Goal: Book appointment/travel/reservation

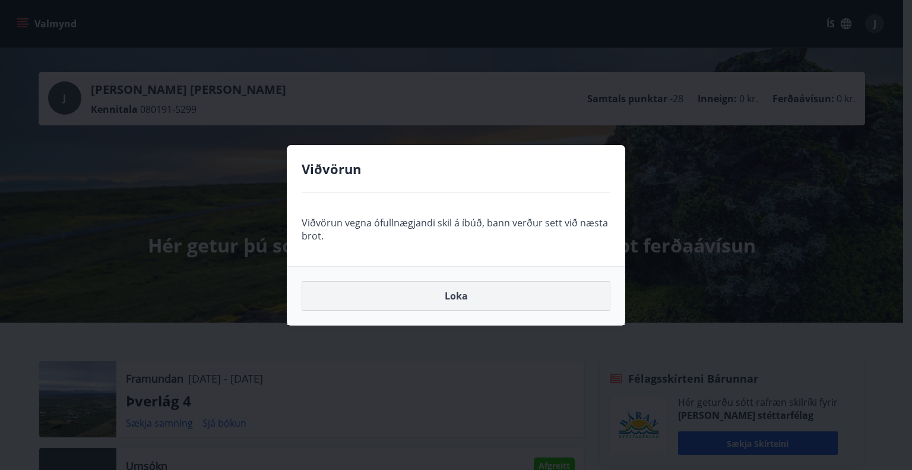
click at [460, 296] on button "Loka" at bounding box center [456, 296] width 309 height 30
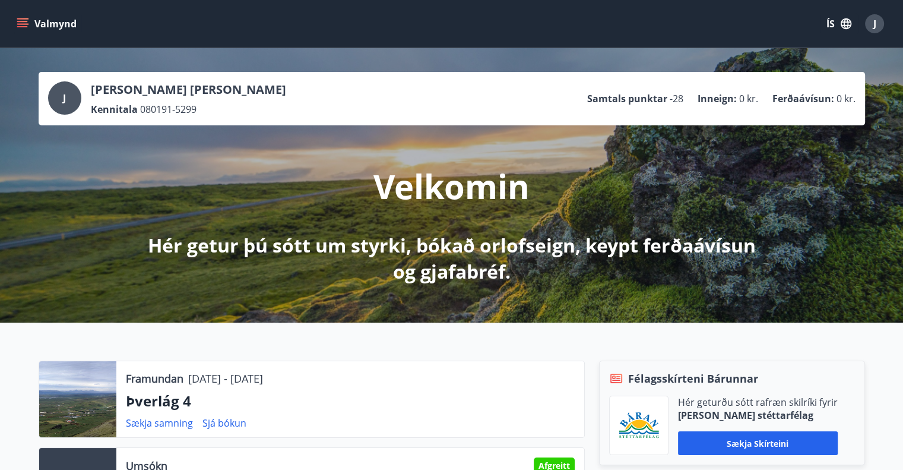
click at [17, 24] on icon "menu" at bounding box center [23, 24] width 12 height 12
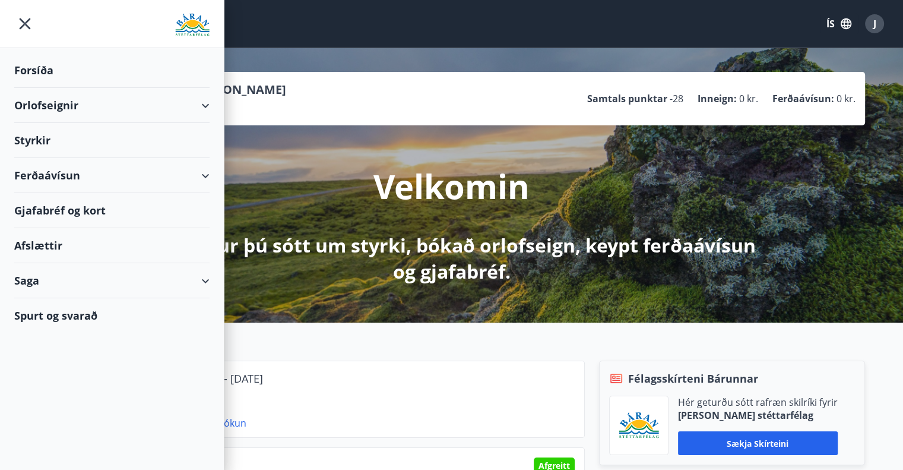
click at [204, 277] on div "Saga" at bounding box center [111, 280] width 195 height 35
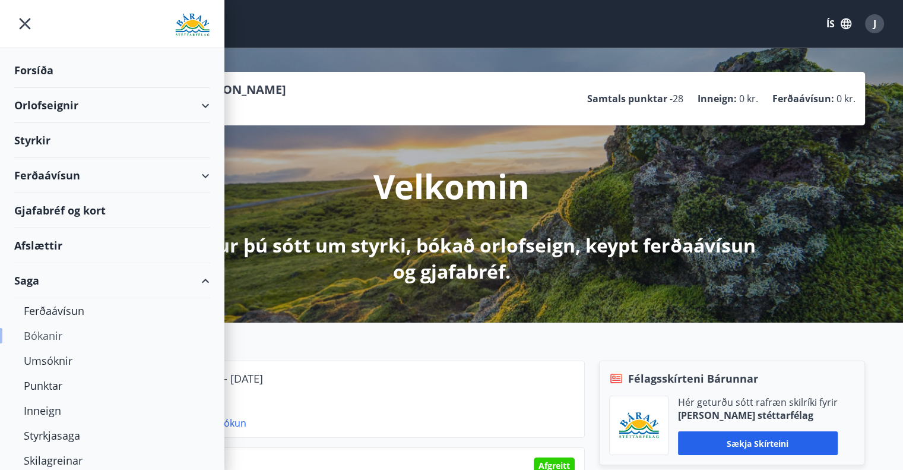
click at [52, 332] on div "Bókanir" at bounding box center [112, 335] width 176 height 25
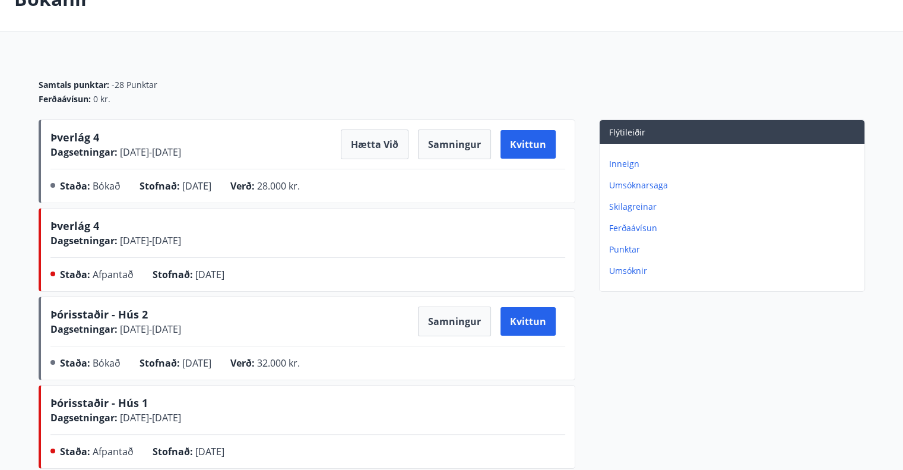
scroll to position [119, 0]
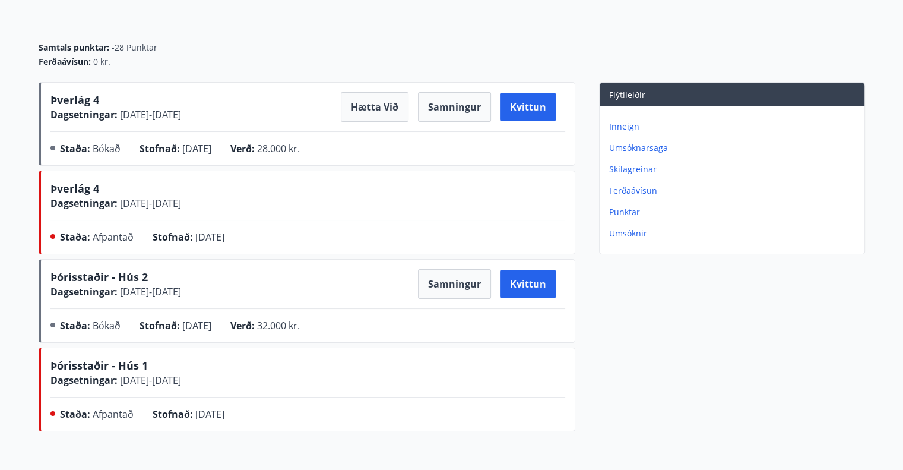
click at [619, 211] on p "Punktar" at bounding box center [734, 212] width 251 height 12
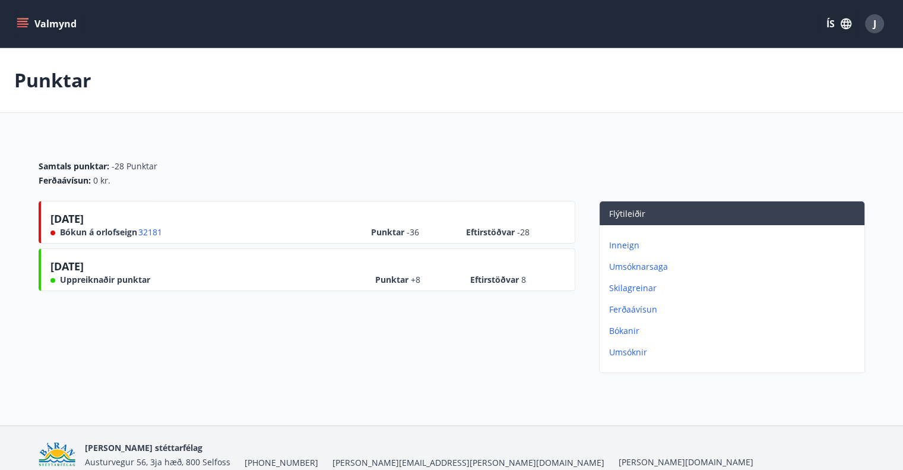
click at [18, 18] on icon "menu" at bounding box center [23, 18] width 13 height 1
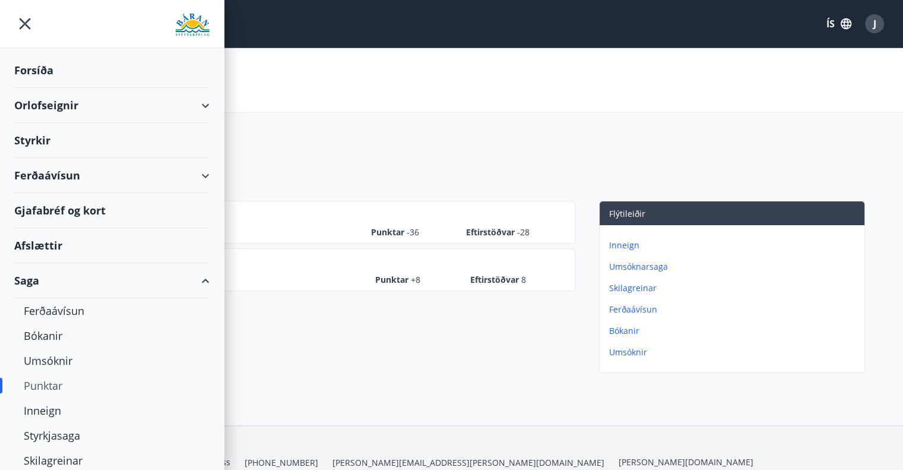
click at [72, 102] on div "Orlofseignir" at bounding box center [111, 105] width 195 height 35
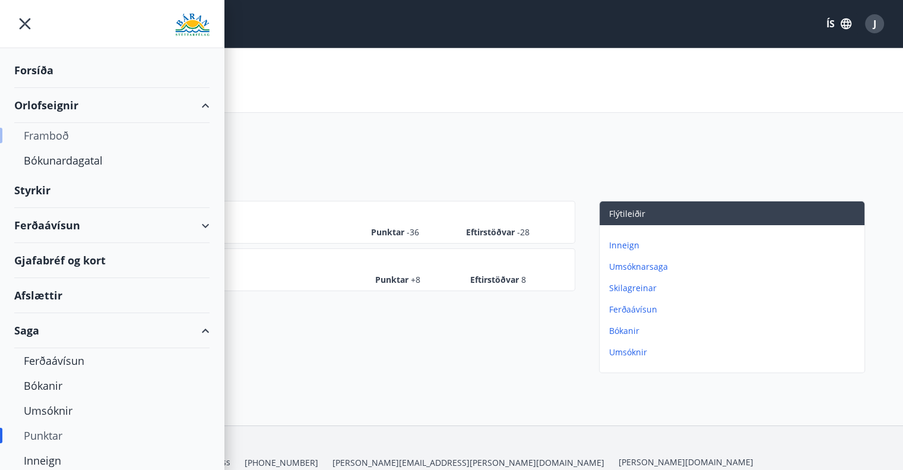
click at [55, 132] on div "Framboð" at bounding box center [112, 135] width 176 height 25
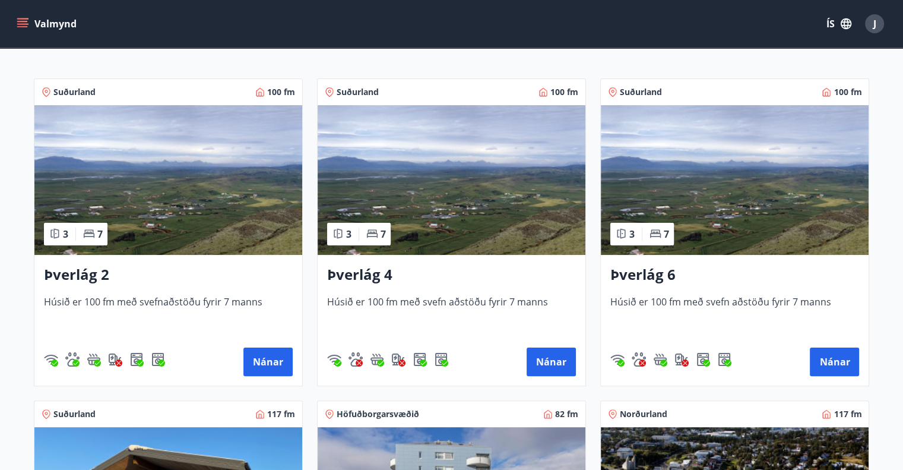
scroll to position [238, 0]
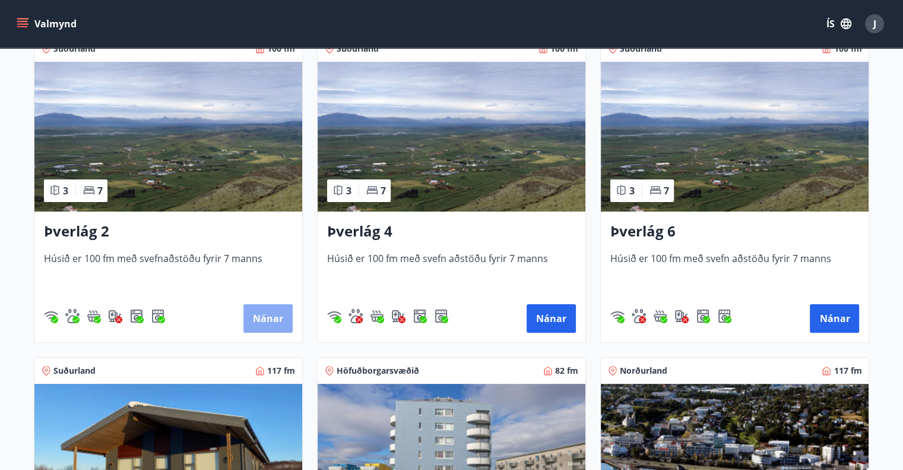
click at [273, 330] on button "Nánar" at bounding box center [267, 318] width 49 height 29
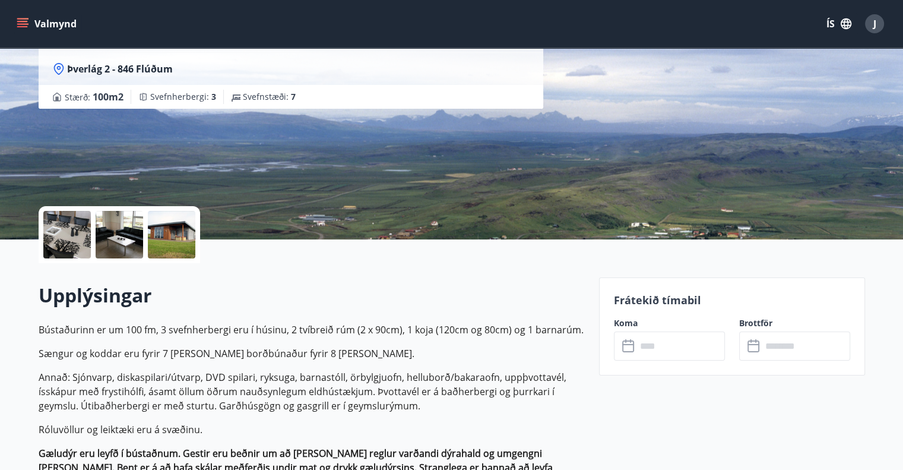
scroll to position [178, 0]
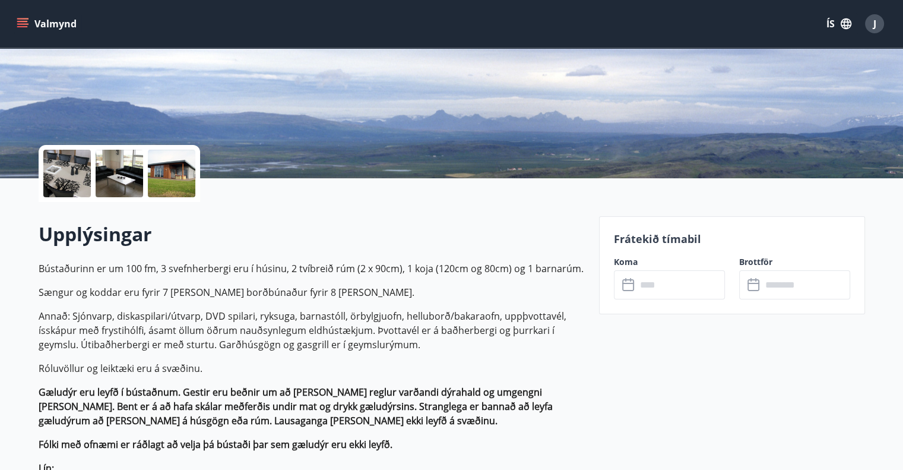
click at [670, 292] on input "text" at bounding box center [681, 284] width 88 height 29
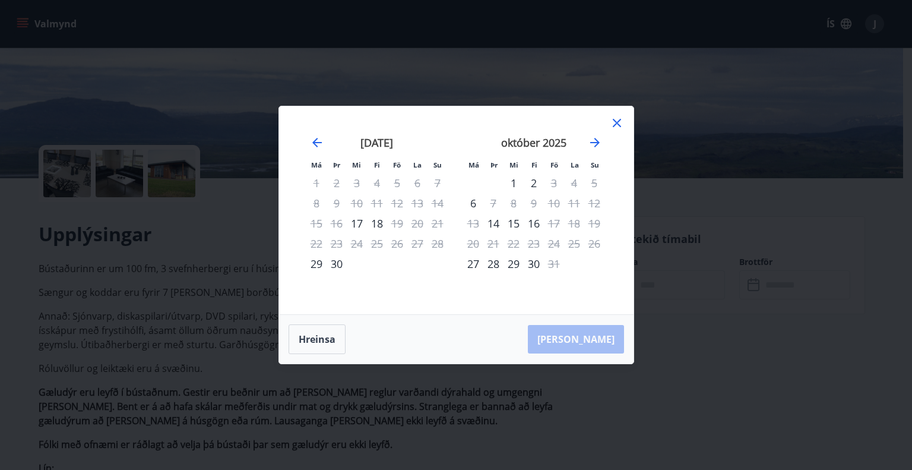
click at [610, 119] on icon at bounding box center [617, 123] width 14 height 14
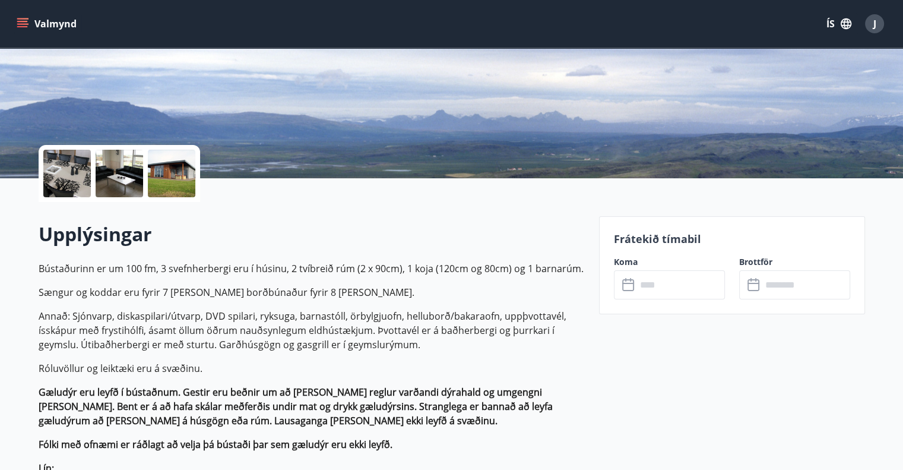
click at [26, 23] on icon "menu" at bounding box center [23, 24] width 12 height 12
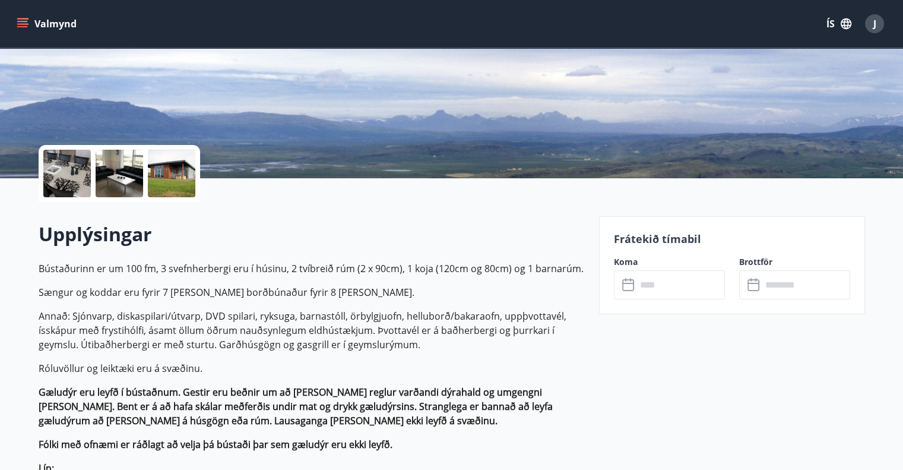
click at [26, 25] on icon "menu" at bounding box center [23, 24] width 12 height 12
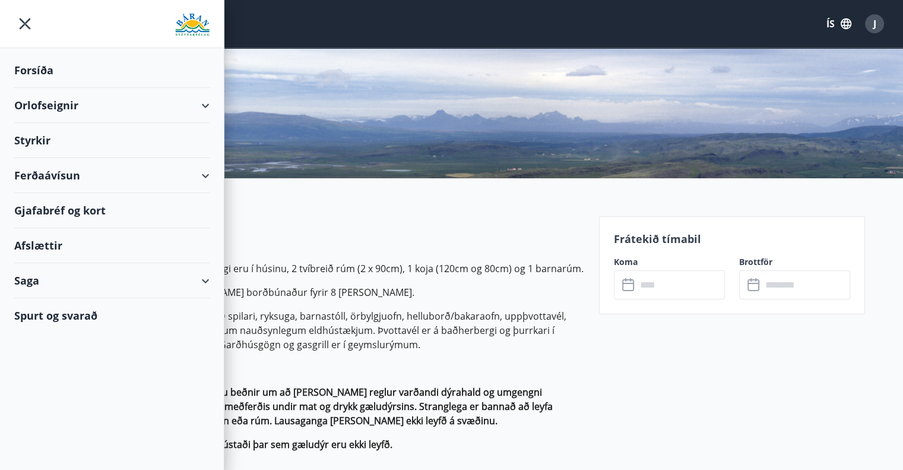
click at [62, 282] on div "Saga" at bounding box center [111, 280] width 195 height 35
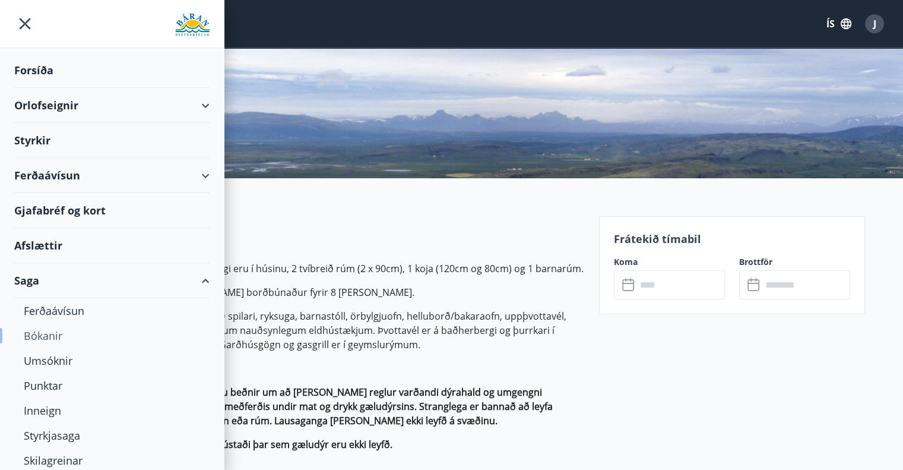
click at [59, 336] on div "Bókanir" at bounding box center [112, 335] width 176 height 25
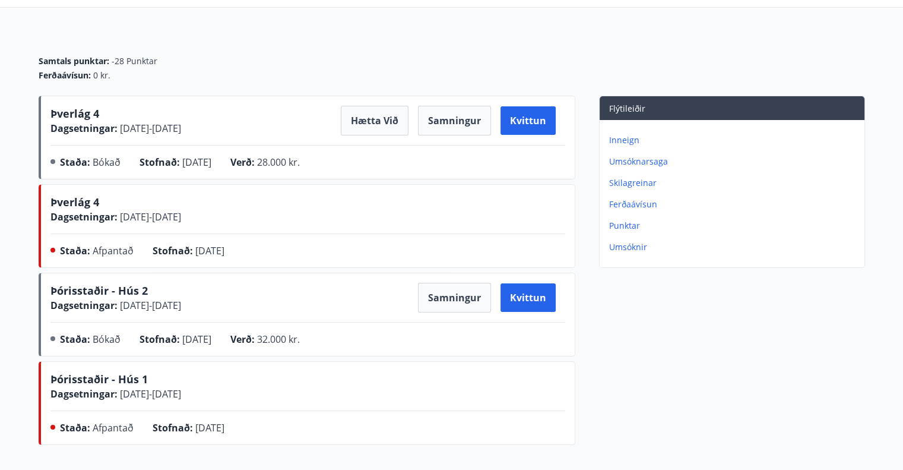
scroll to position [178, 0]
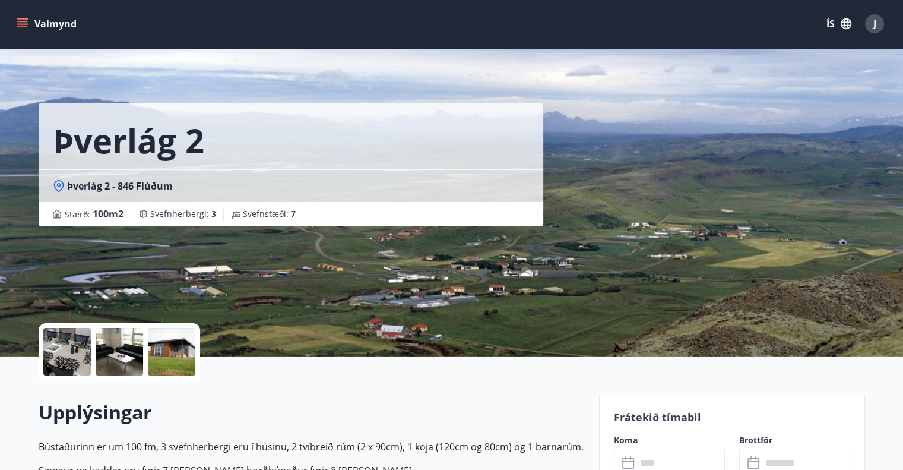
click at [879, 26] on div "J" at bounding box center [874, 23] width 19 height 19
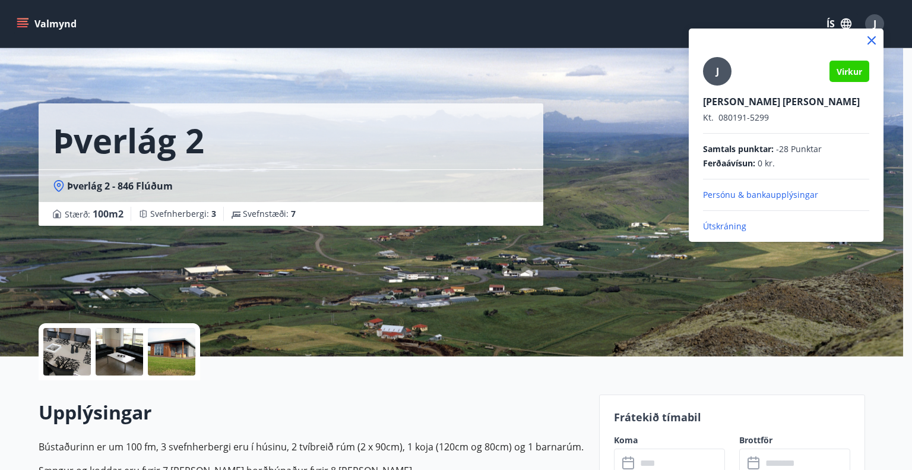
click at [732, 227] on p "Útskráning" at bounding box center [786, 226] width 166 height 12
